Goal: Task Accomplishment & Management: Manage account settings

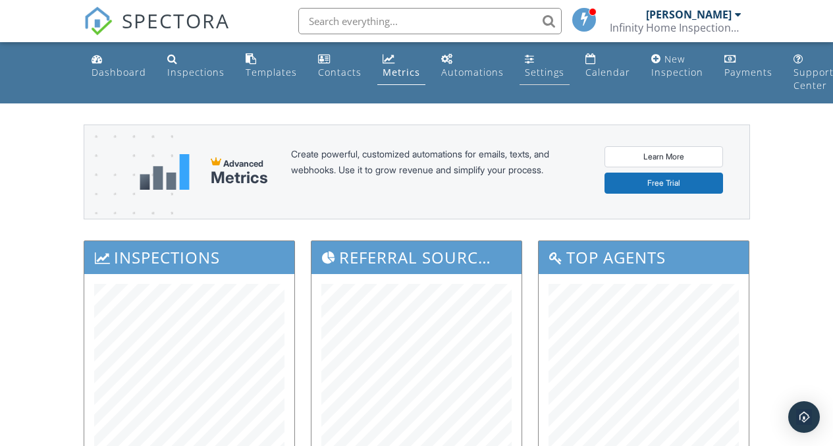
click at [540, 72] on div "Settings" at bounding box center [545, 72] width 40 height 13
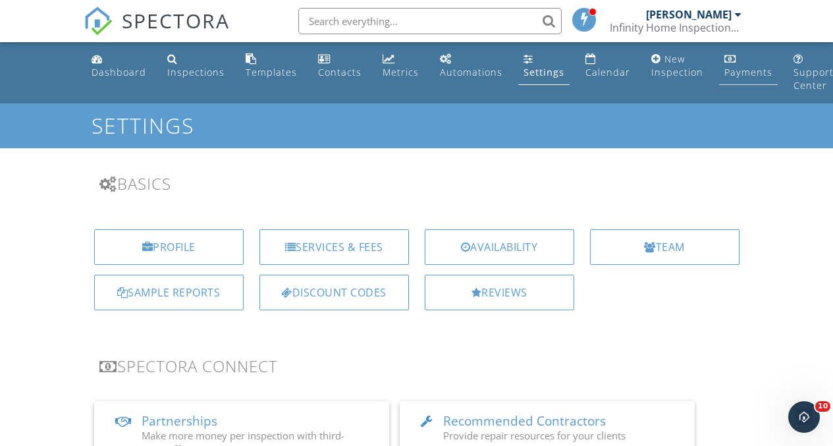
click at [743, 73] on div "Payments" at bounding box center [749, 72] width 48 height 13
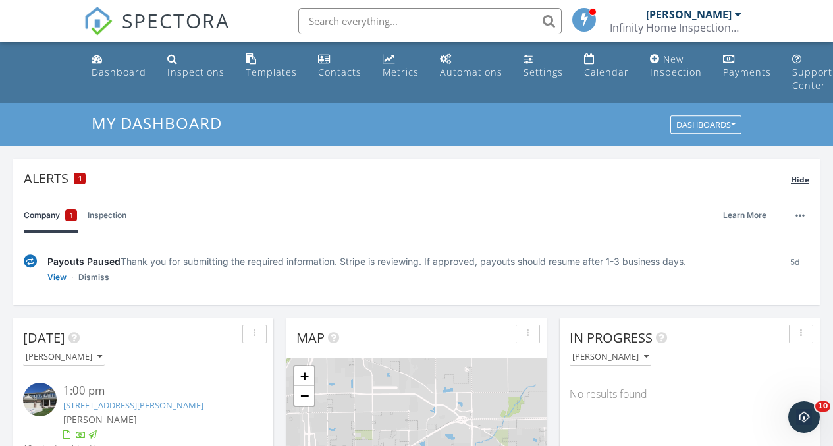
click at [79, 177] on span "1" at bounding box center [79, 178] width 3 height 9
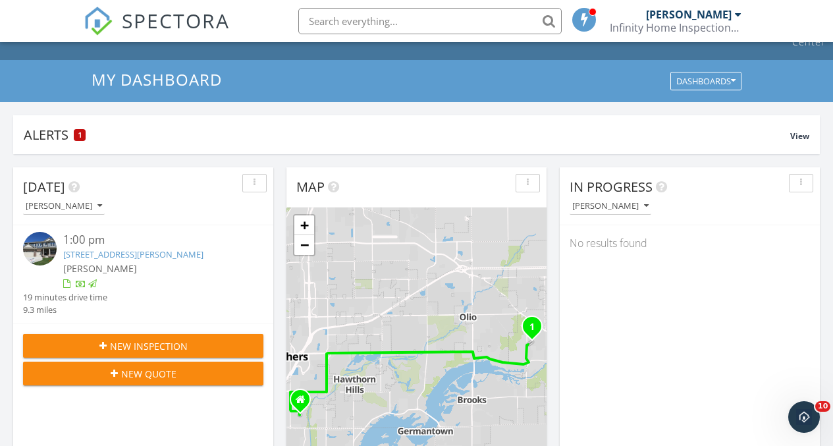
scroll to position [49, 0]
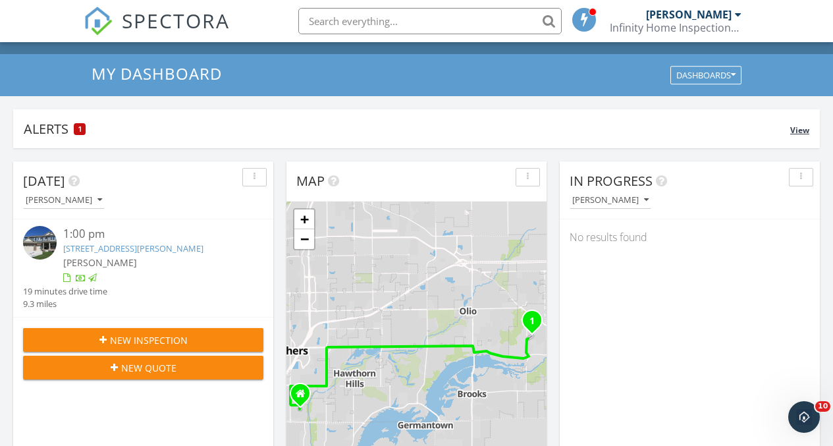
click at [80, 128] on span "1" at bounding box center [79, 129] width 3 height 9
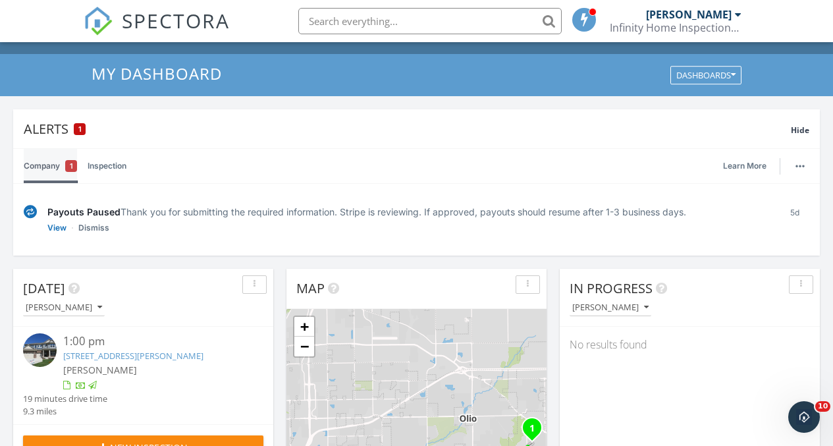
click at [71, 167] on span "1" at bounding box center [71, 165] width 3 height 13
click at [58, 227] on link "View" at bounding box center [56, 227] width 19 height 13
